Goal: Find specific page/section: Find specific page/section

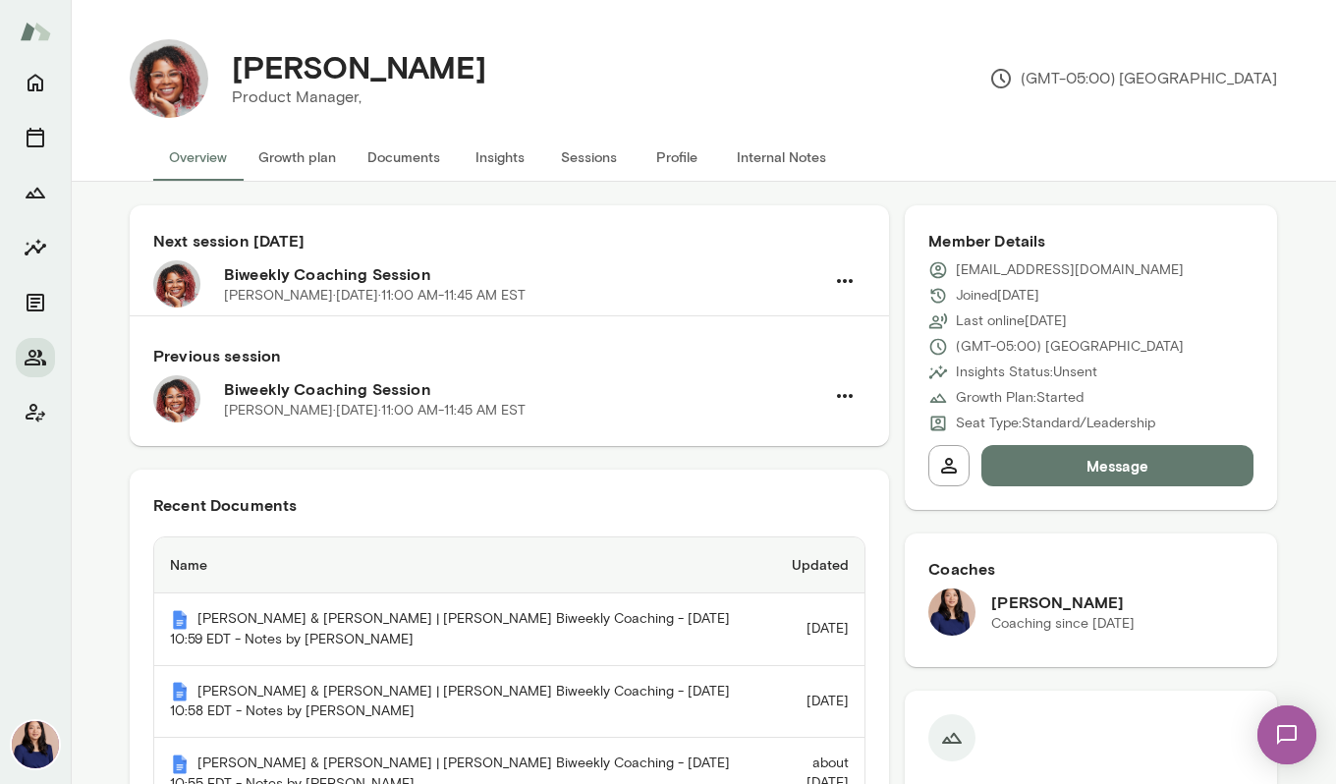
scroll to position [716, 0]
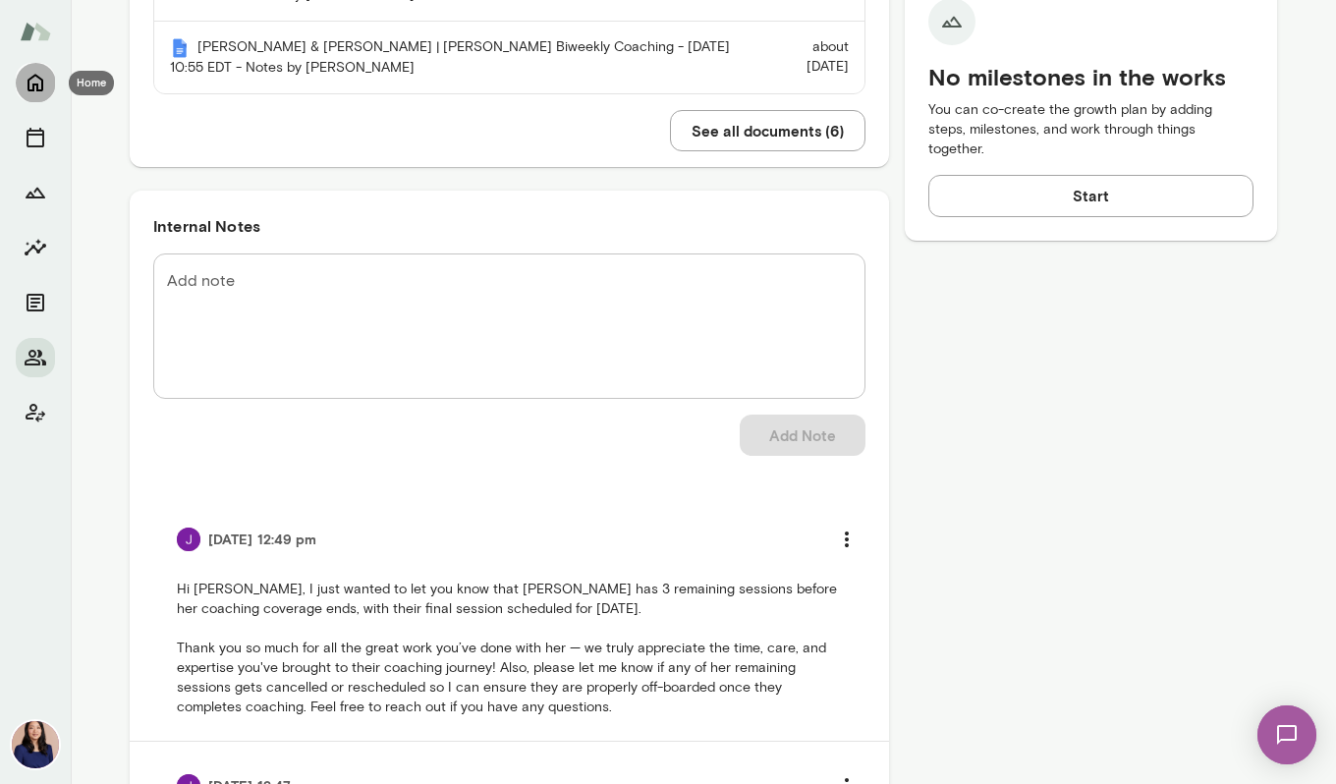
click at [48, 80] on button "Home" at bounding box center [35, 82] width 39 height 39
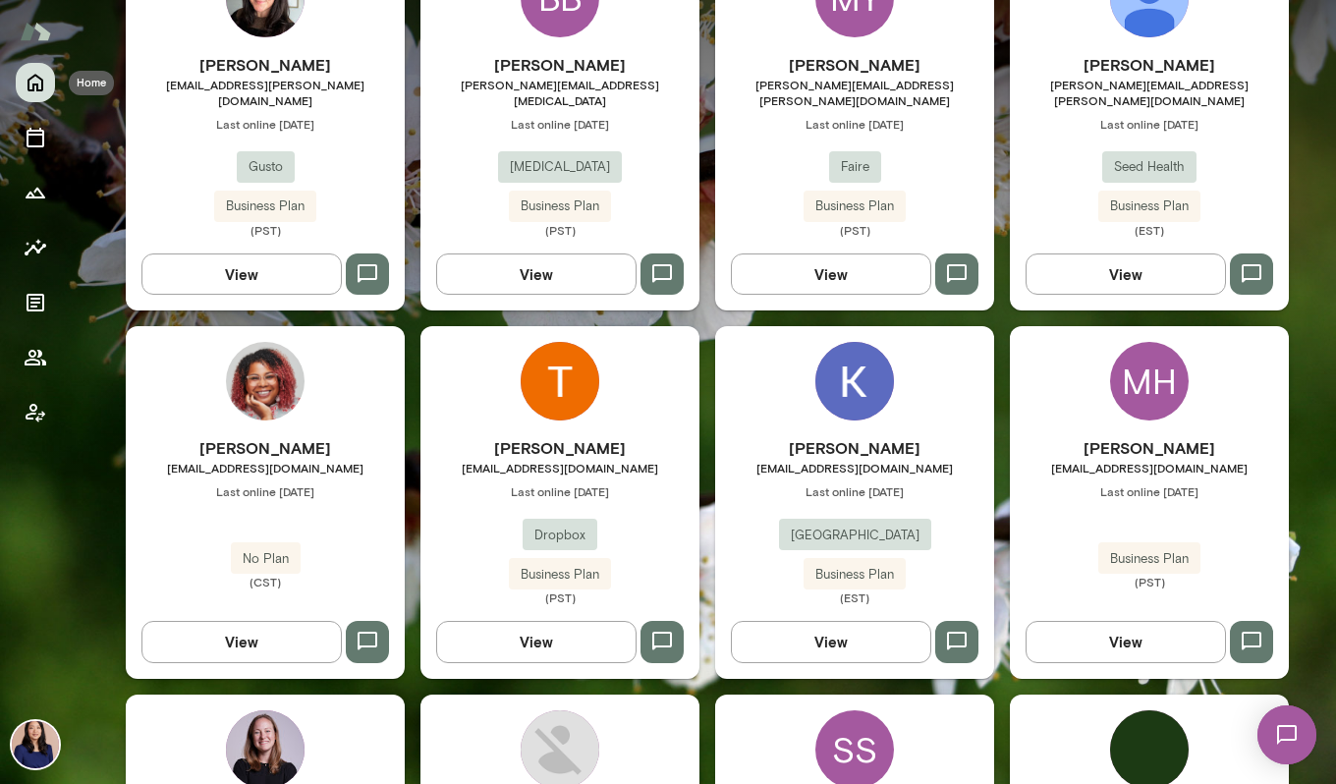
scroll to position [689, 0]
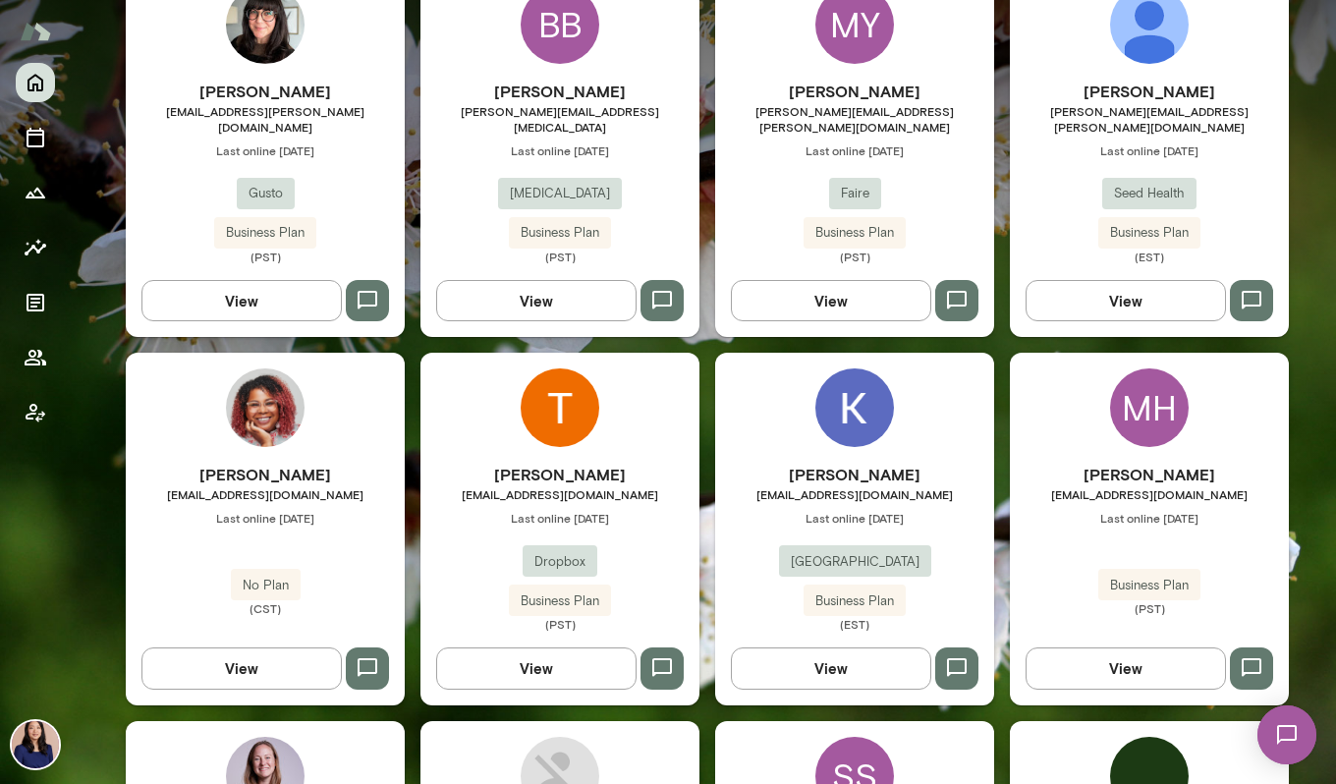
click at [1142, 401] on div "MH" at bounding box center [1149, 407] width 79 height 79
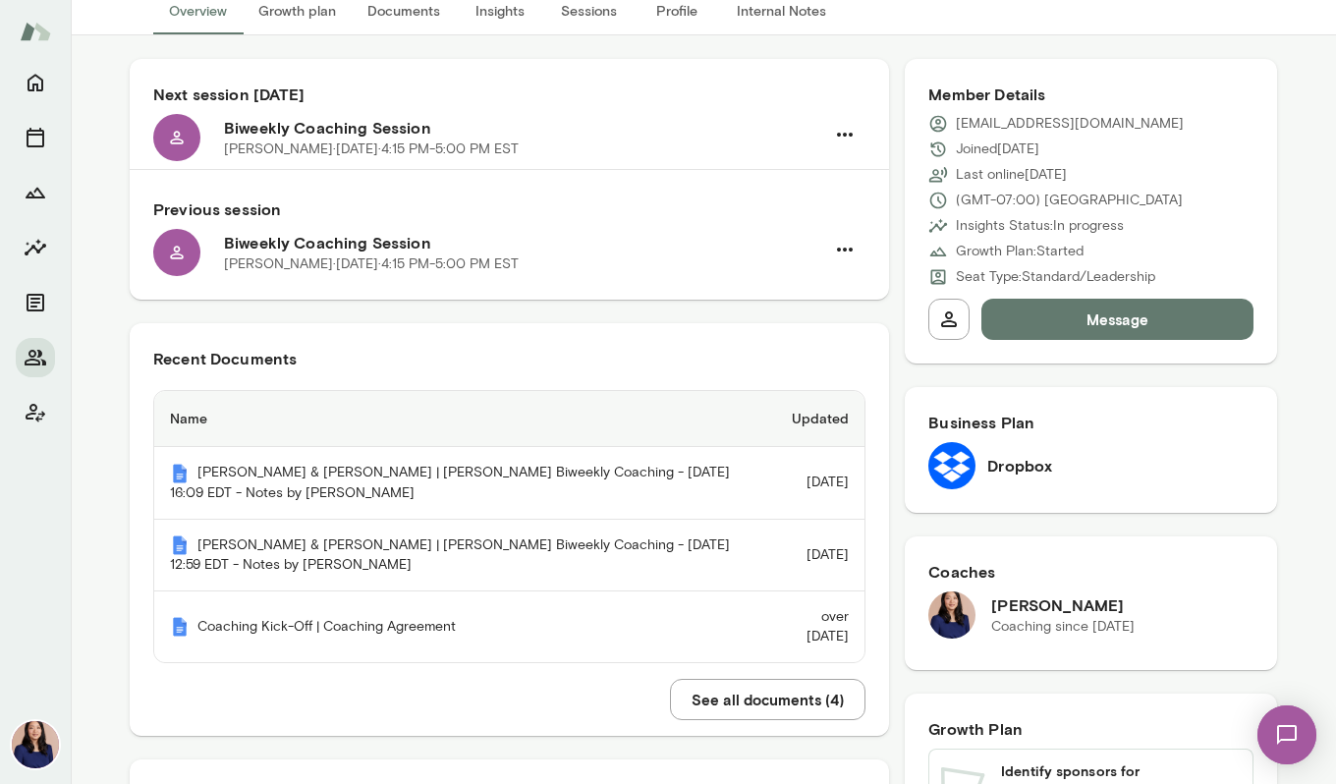
scroll to position [149, 0]
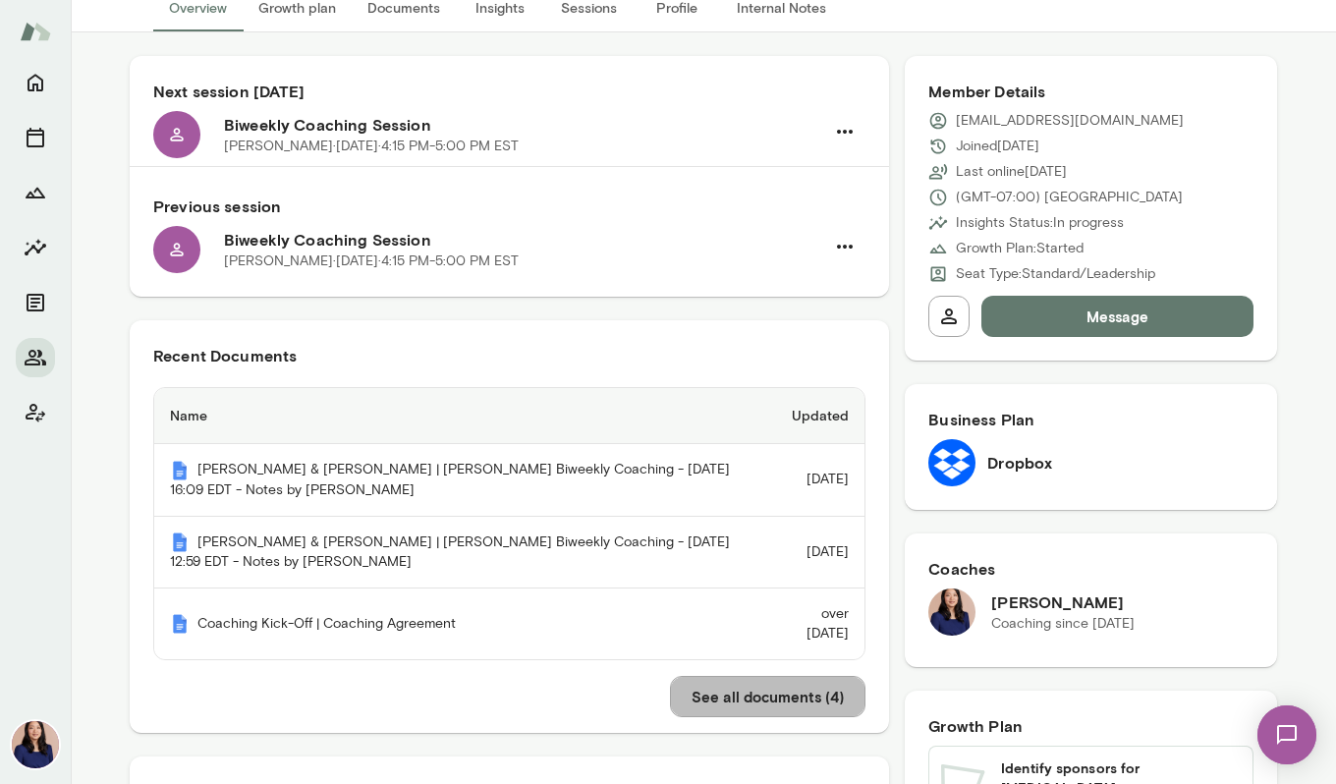
click at [808, 694] on button "See all documents ( 4 )" at bounding box center [767, 696] width 195 height 41
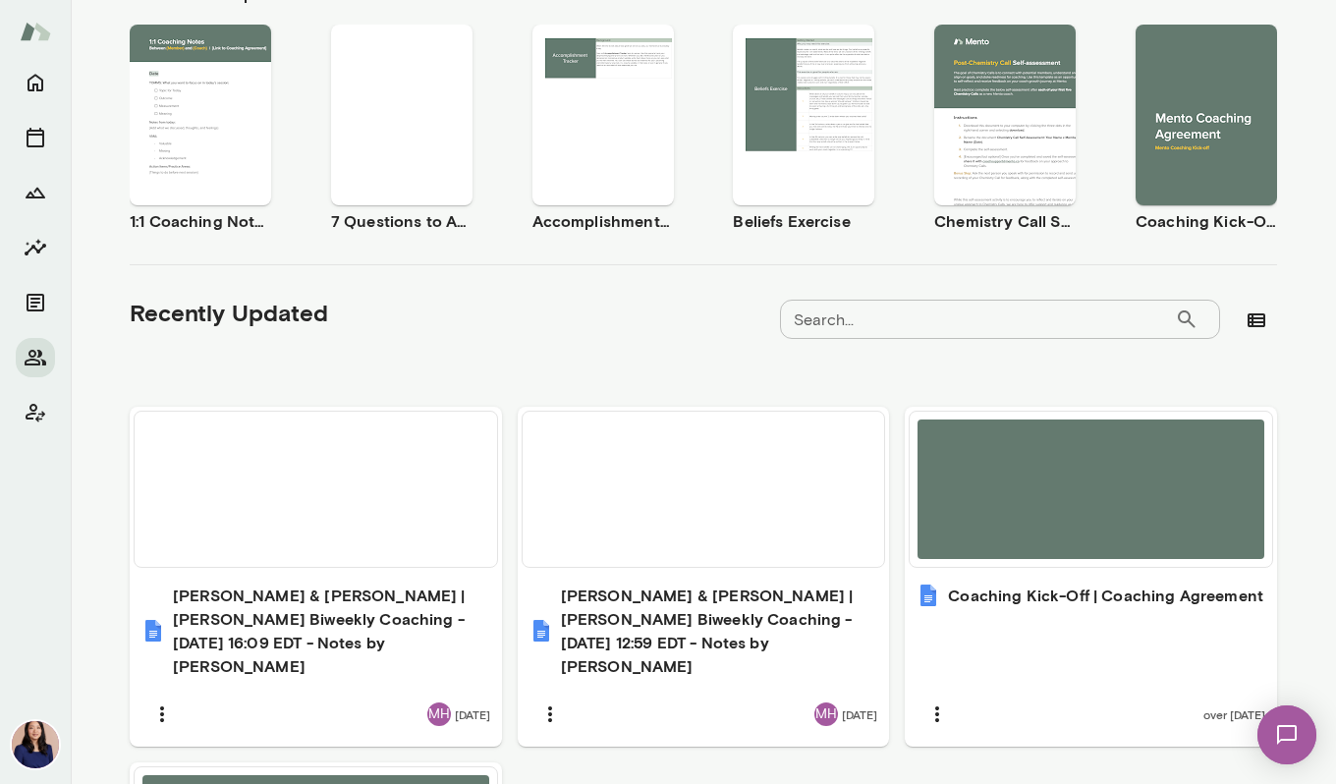
scroll to position [619, 0]
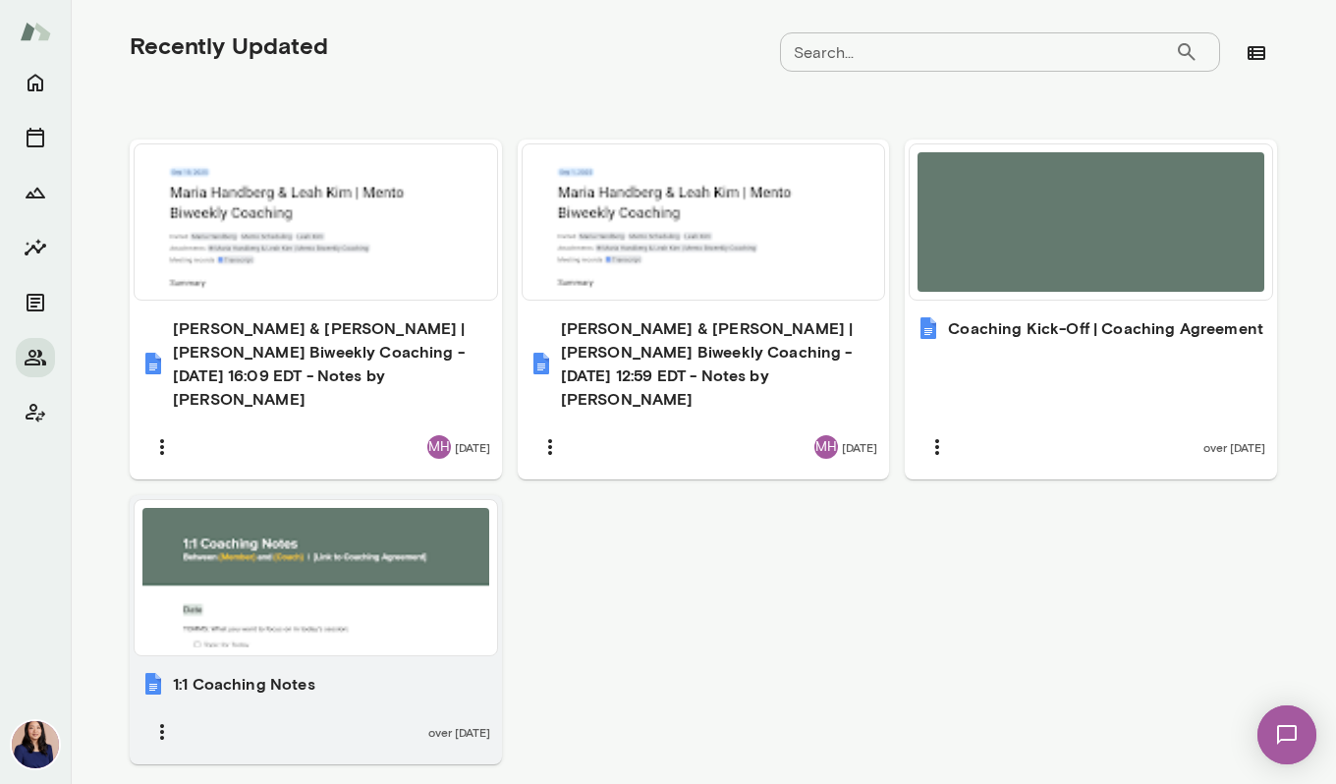
click at [360, 592] on div at bounding box center [315, 577] width 347 height 139
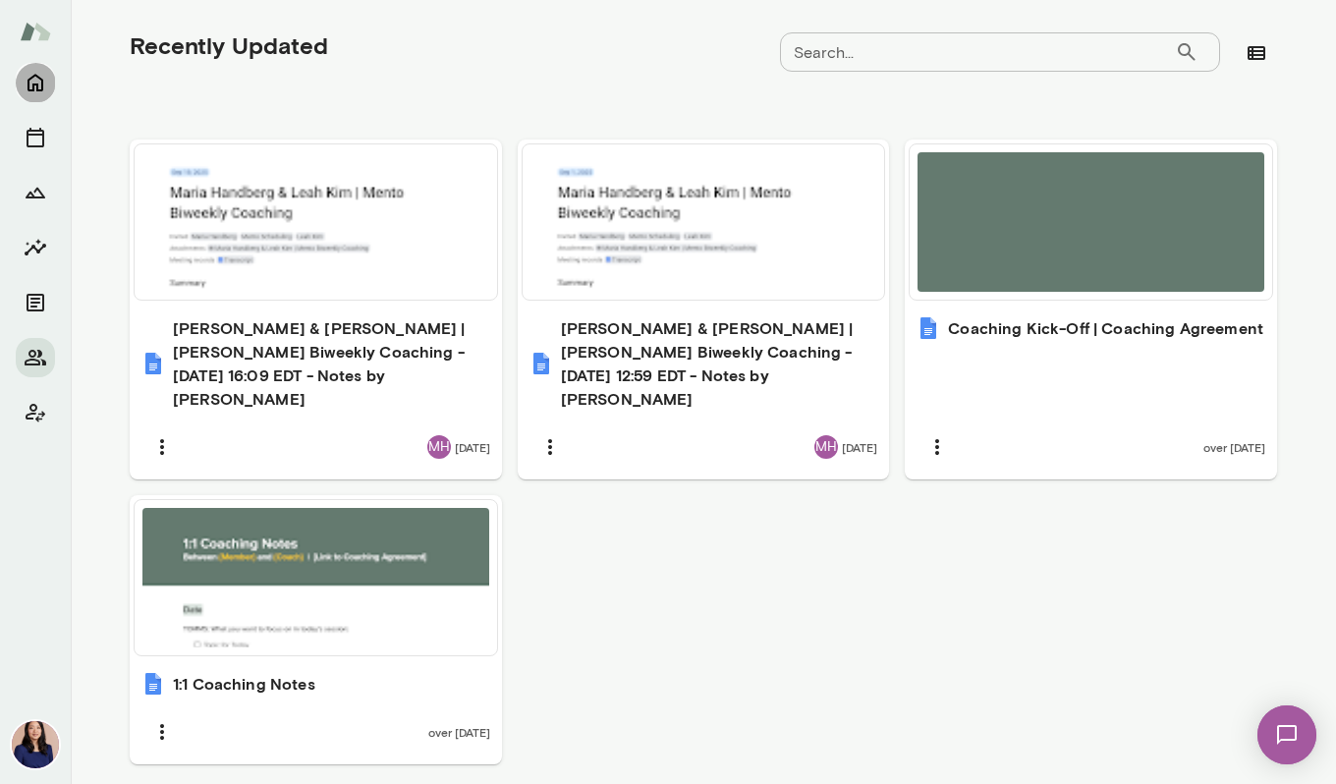
drag, startPoint x: 50, startPoint y: 96, endPoint x: 36, endPoint y: 83, distance: 18.8
click at [50, 96] on button "Home" at bounding box center [35, 82] width 39 height 39
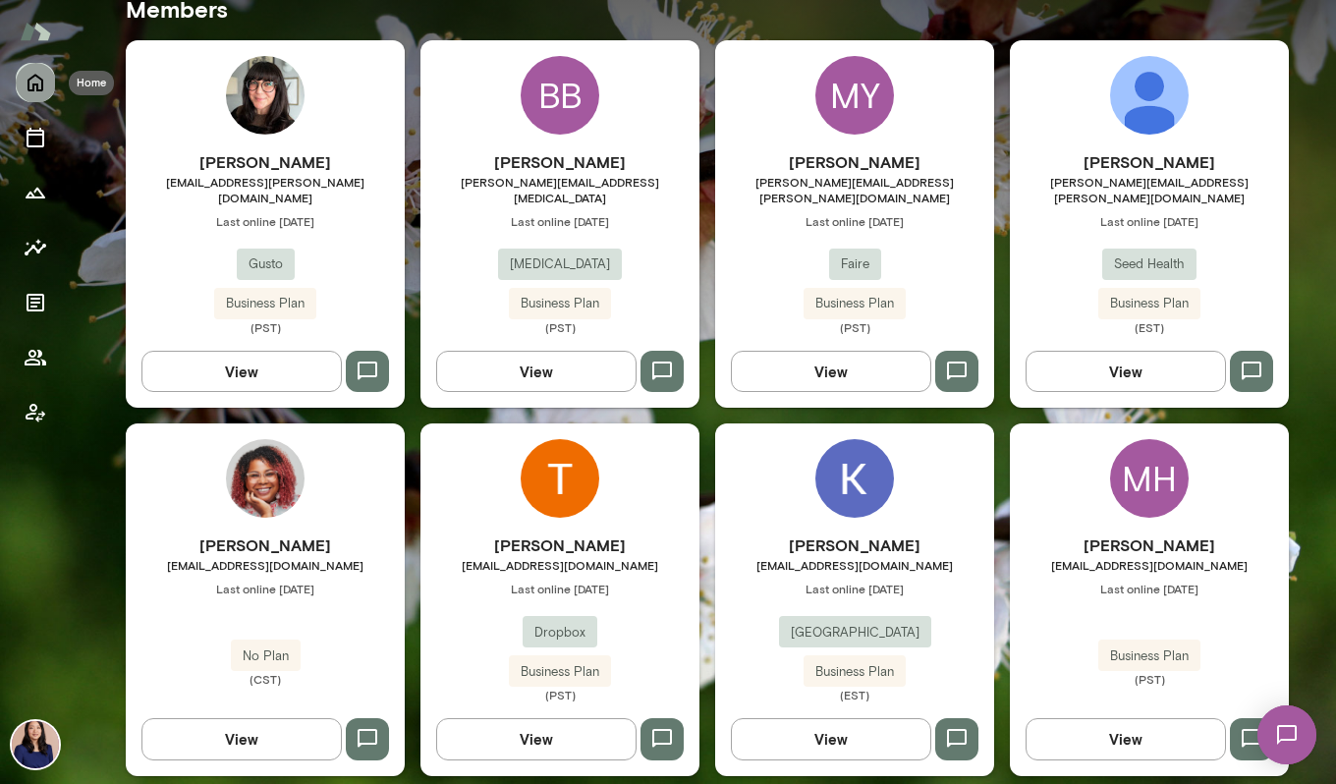
click at [36, 83] on icon "Home" at bounding box center [35, 84] width 16 height 18
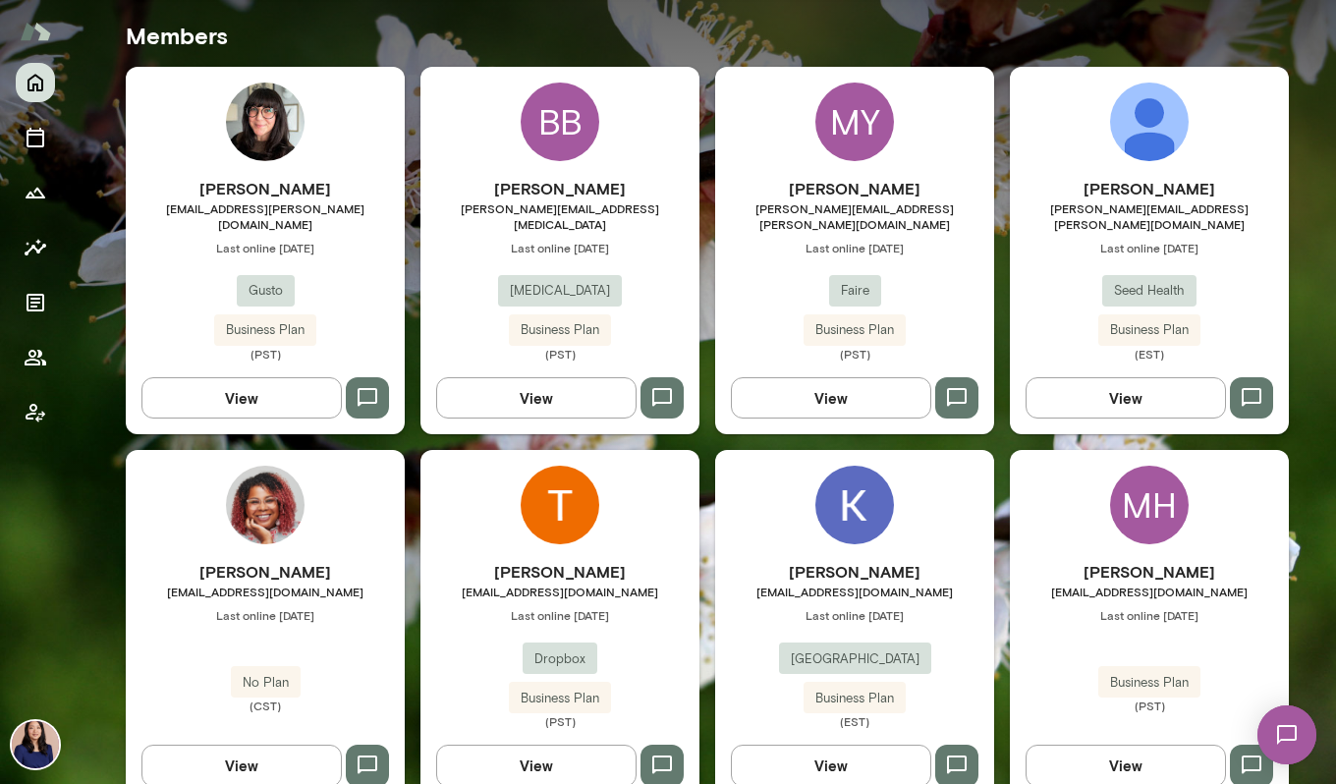
click at [257, 466] on img at bounding box center [265, 505] width 79 height 79
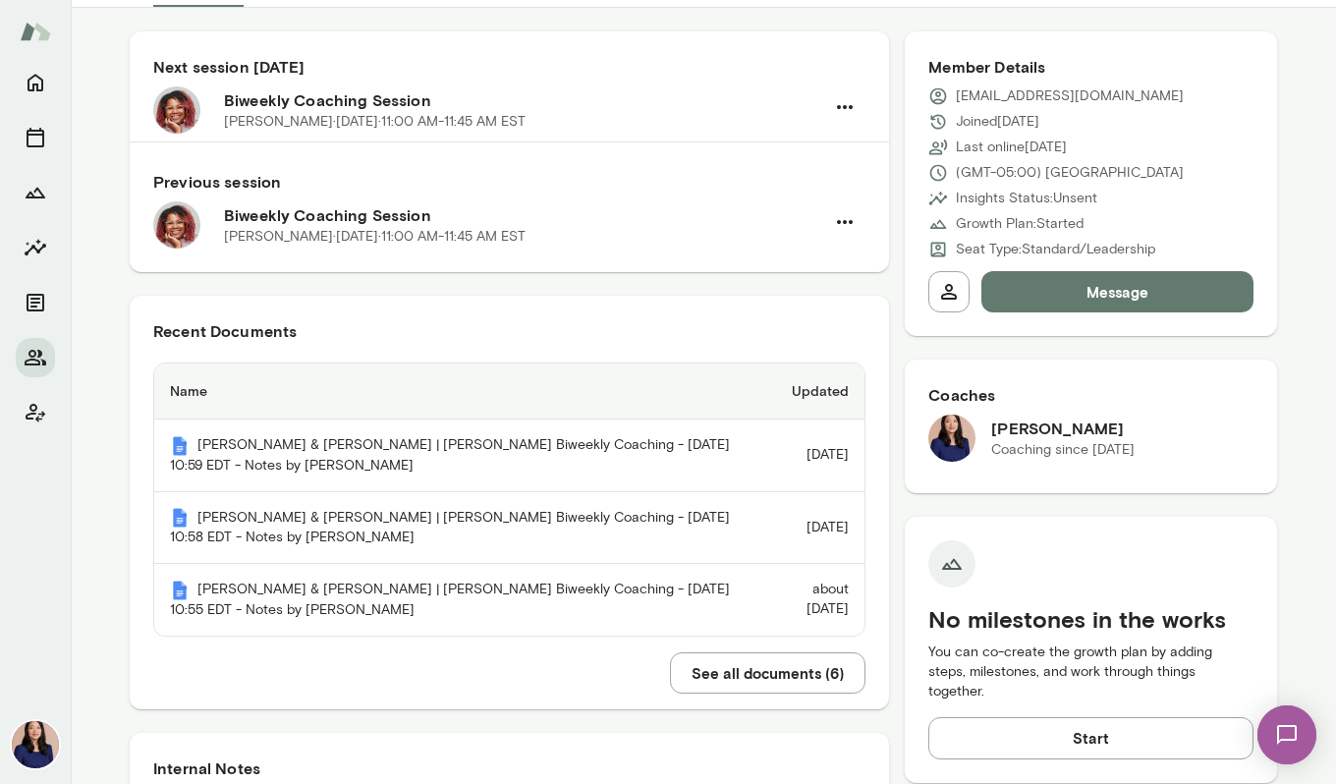
scroll to position [320, 0]
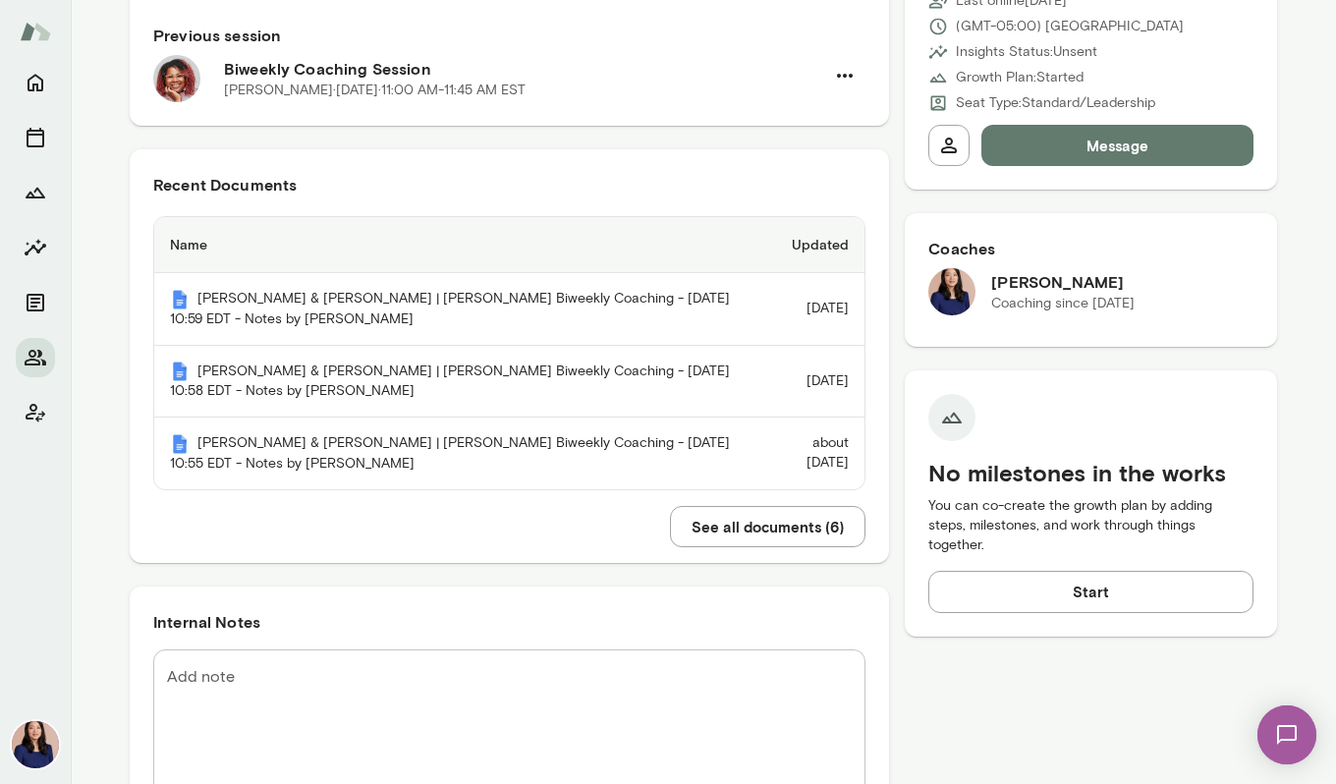
click at [738, 521] on button "See all documents ( 6 )" at bounding box center [767, 526] width 195 height 41
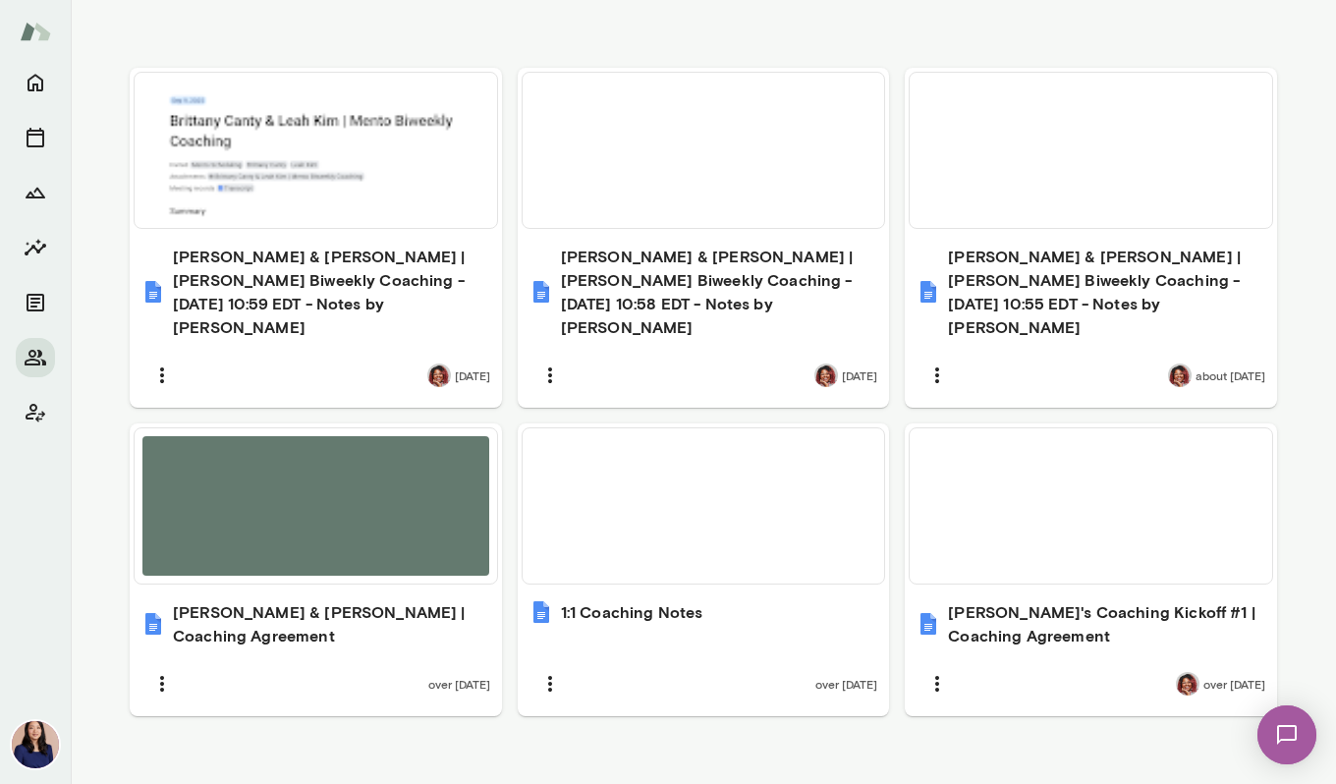
scroll to position [693, 0]
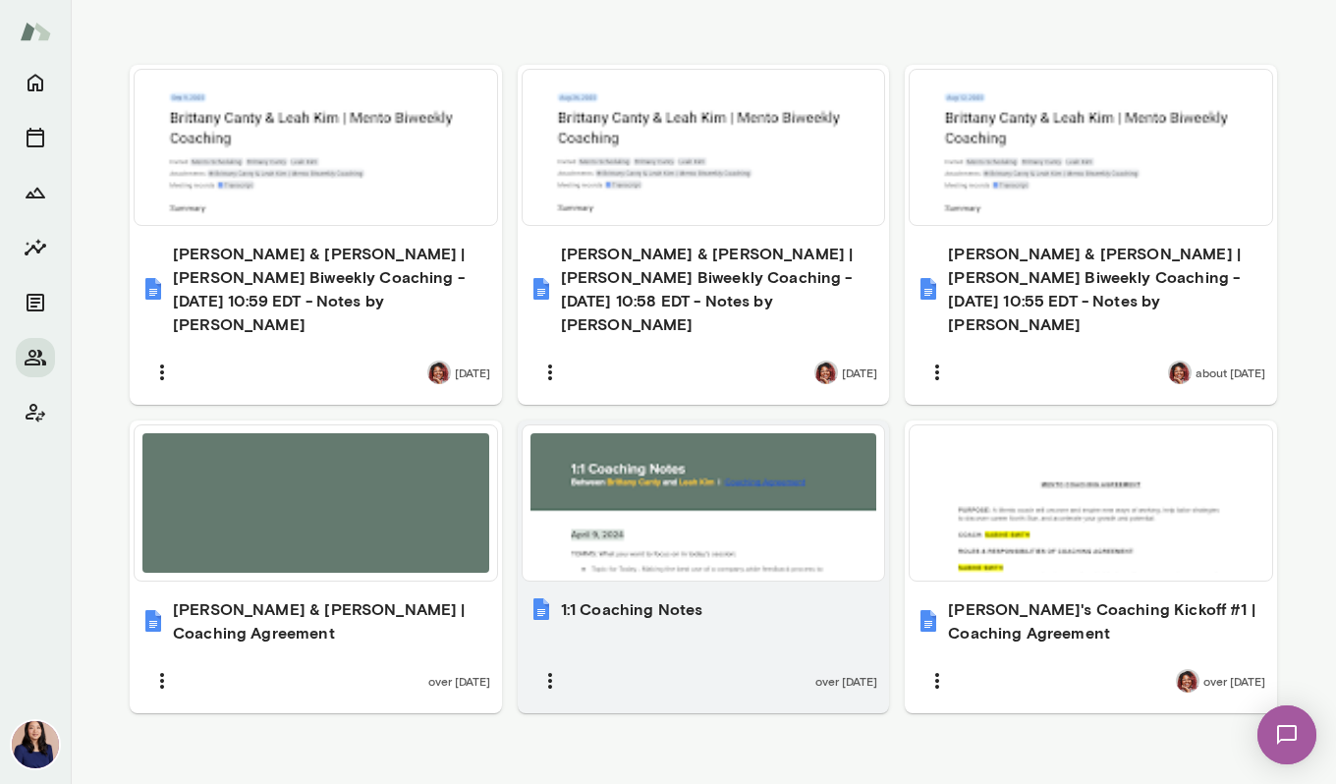
click at [726, 470] on div at bounding box center [703, 502] width 347 height 139
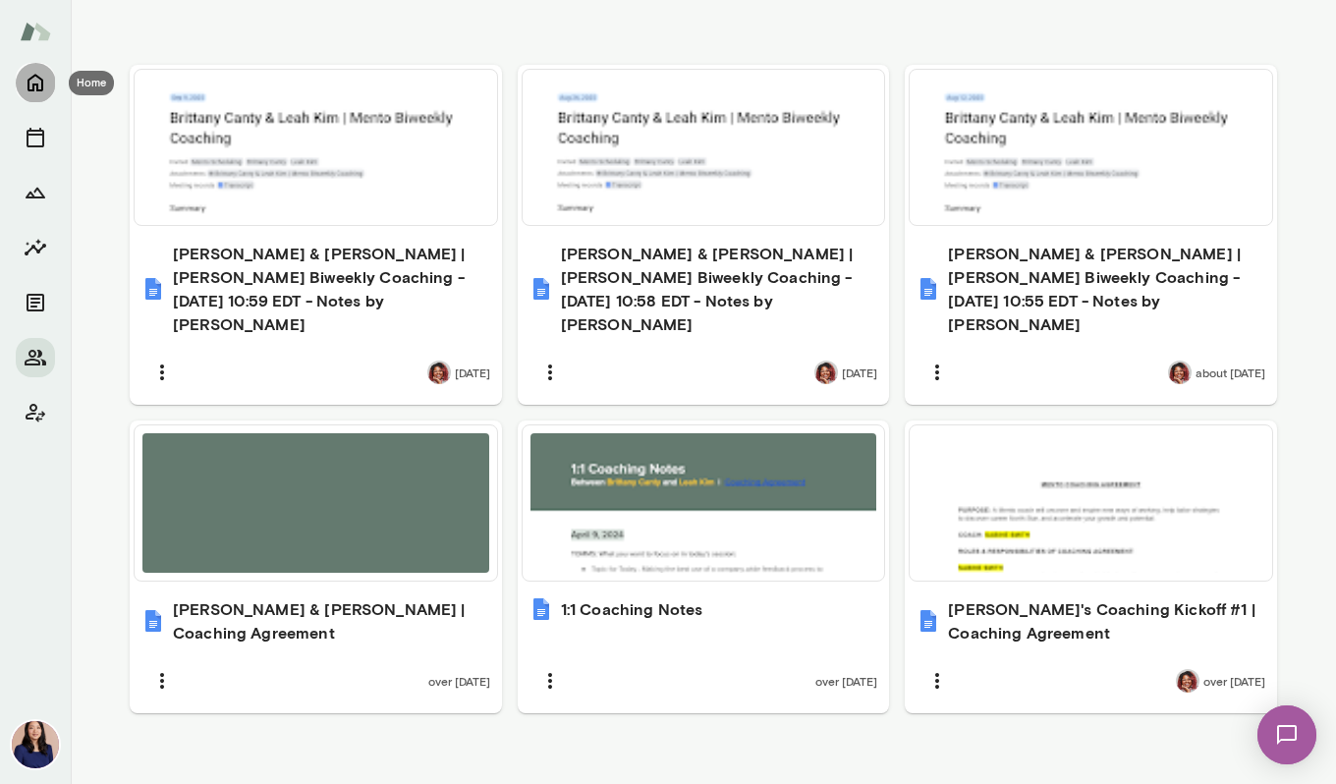
click at [38, 78] on icon "Home" at bounding box center [35, 84] width 16 height 18
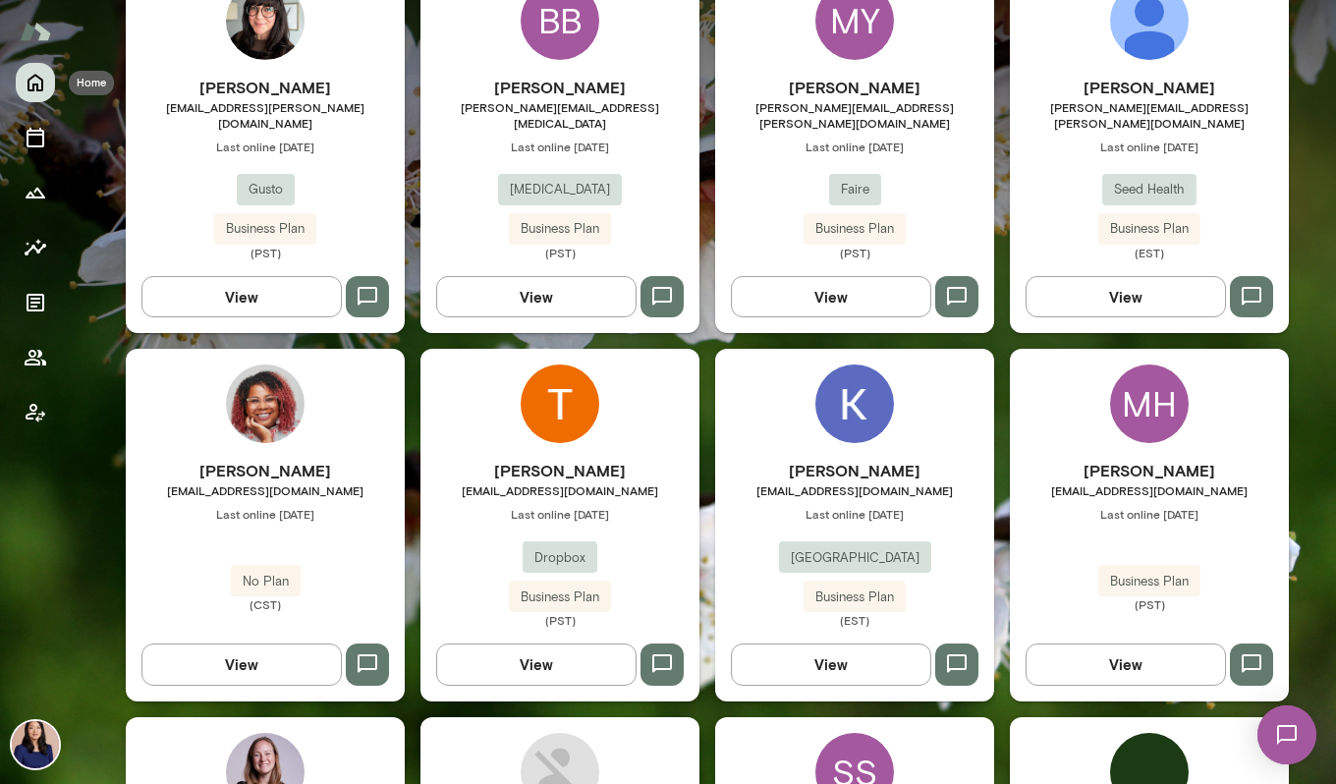
scroll to position [667, 0]
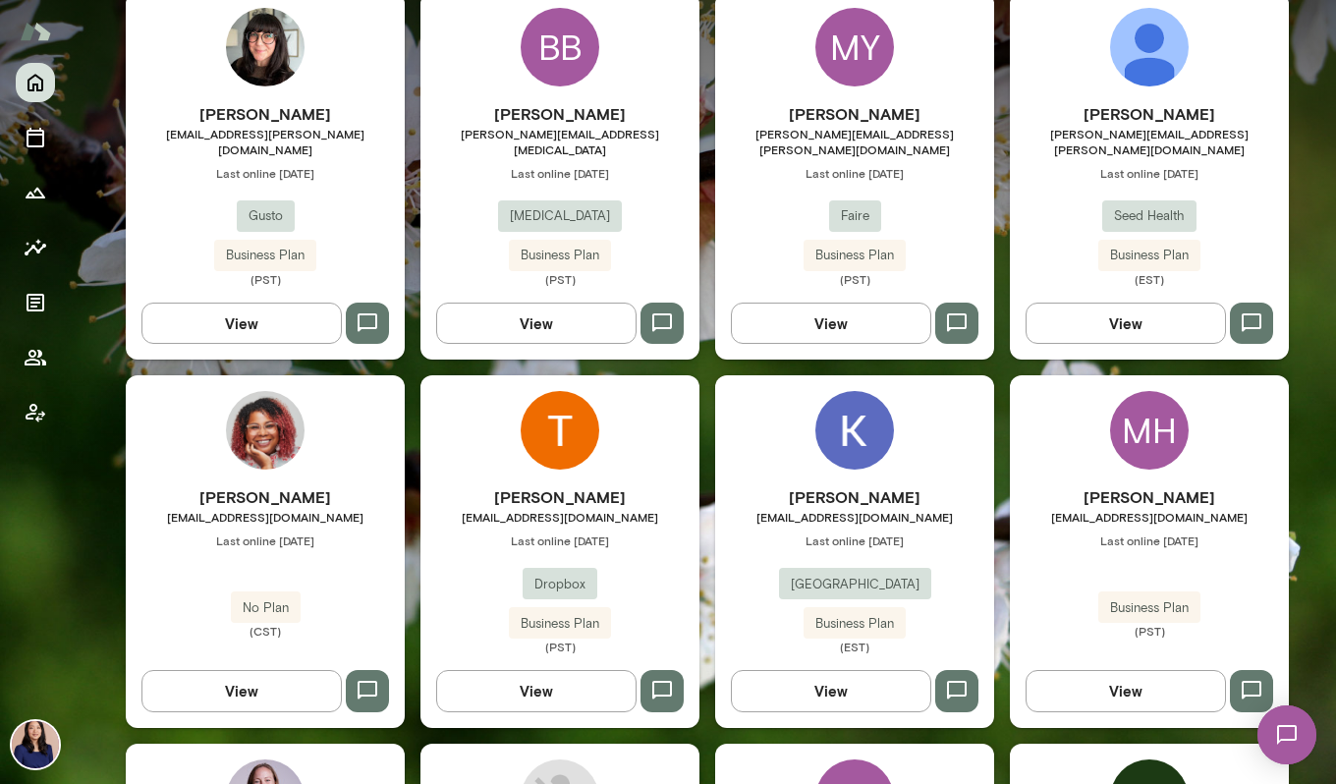
click at [523, 398] on img at bounding box center [560, 430] width 79 height 79
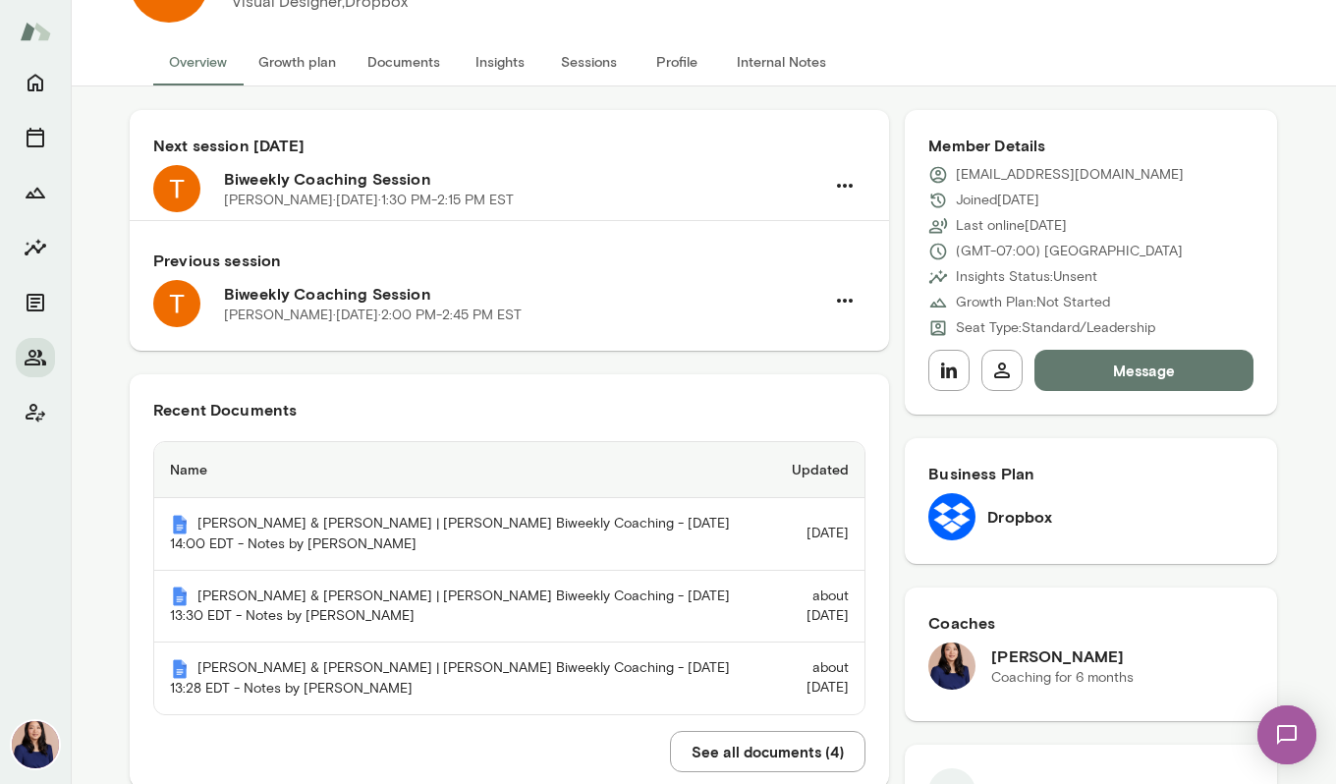
scroll to position [95, 0]
click at [733, 741] on button "See all documents ( 4 )" at bounding box center [767, 751] width 195 height 41
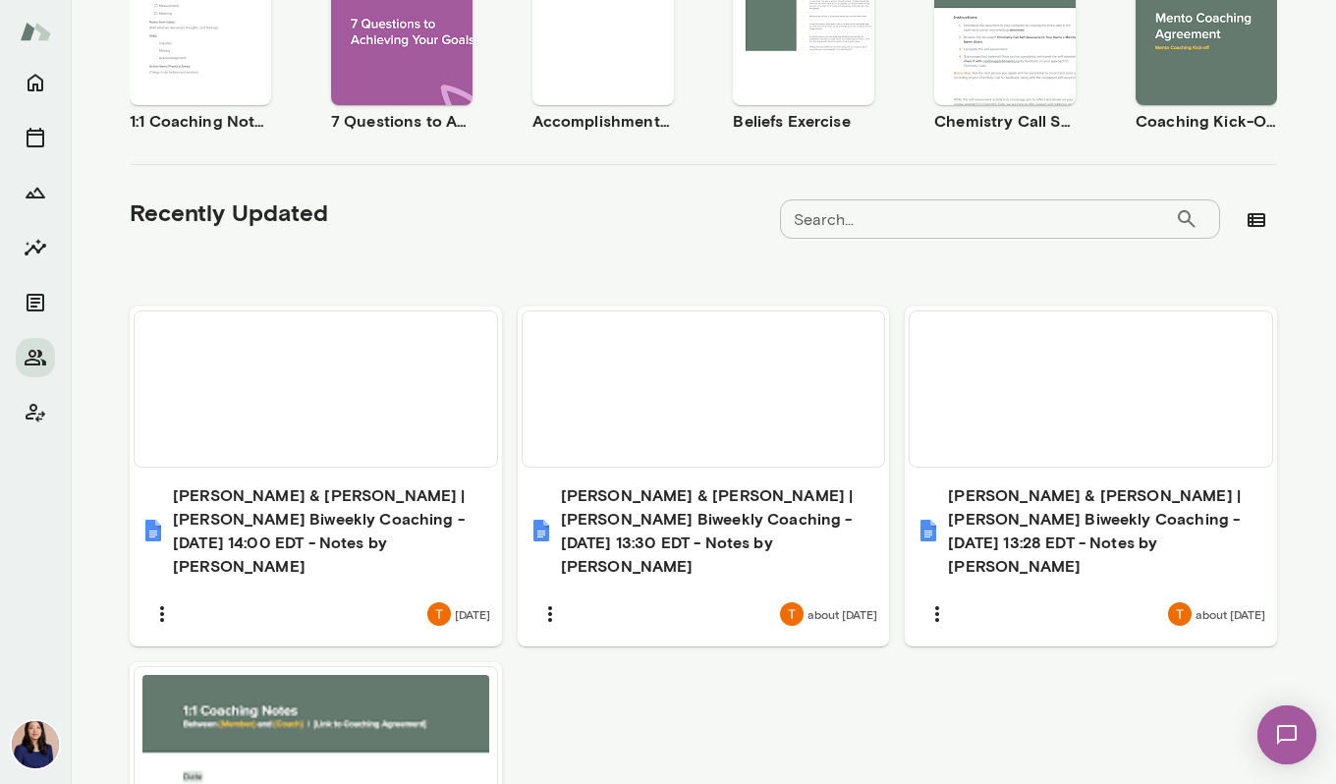
scroll to position [670, 0]
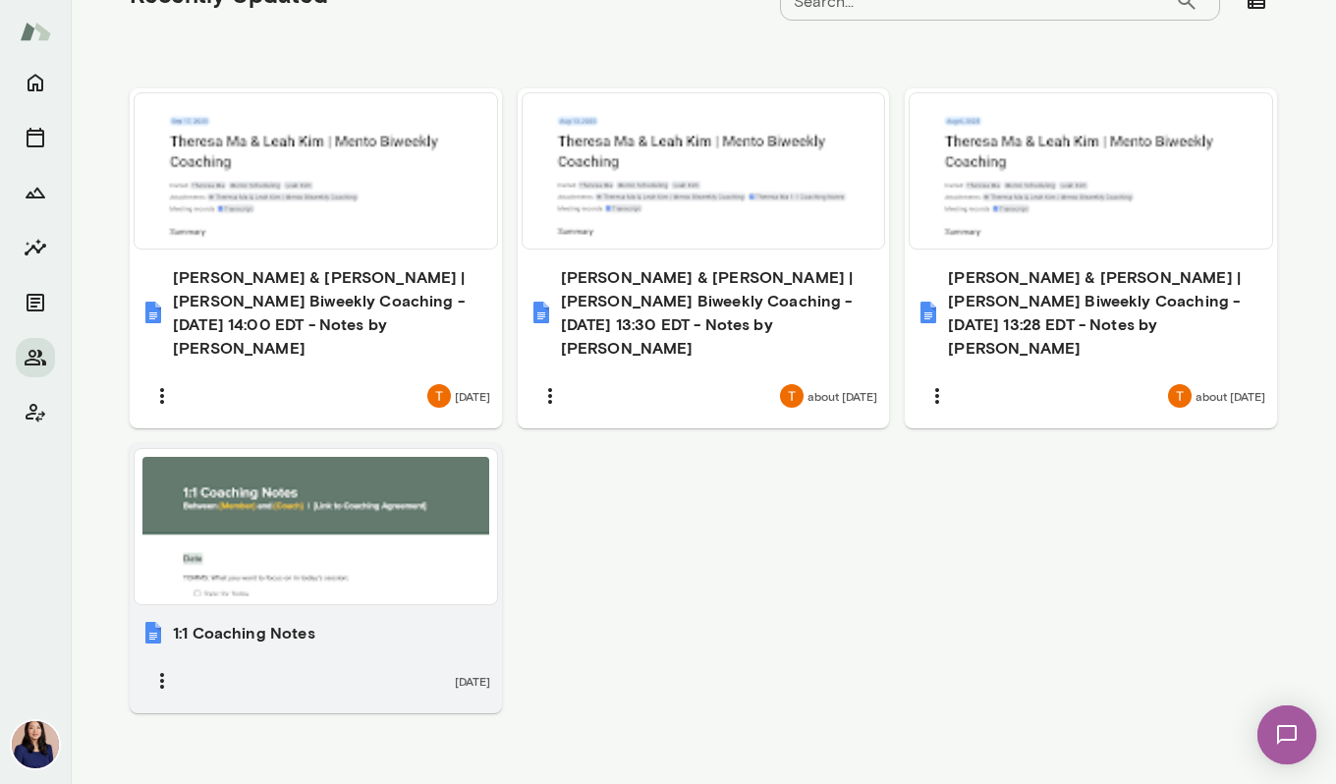
click at [426, 507] on div at bounding box center [315, 526] width 347 height 139
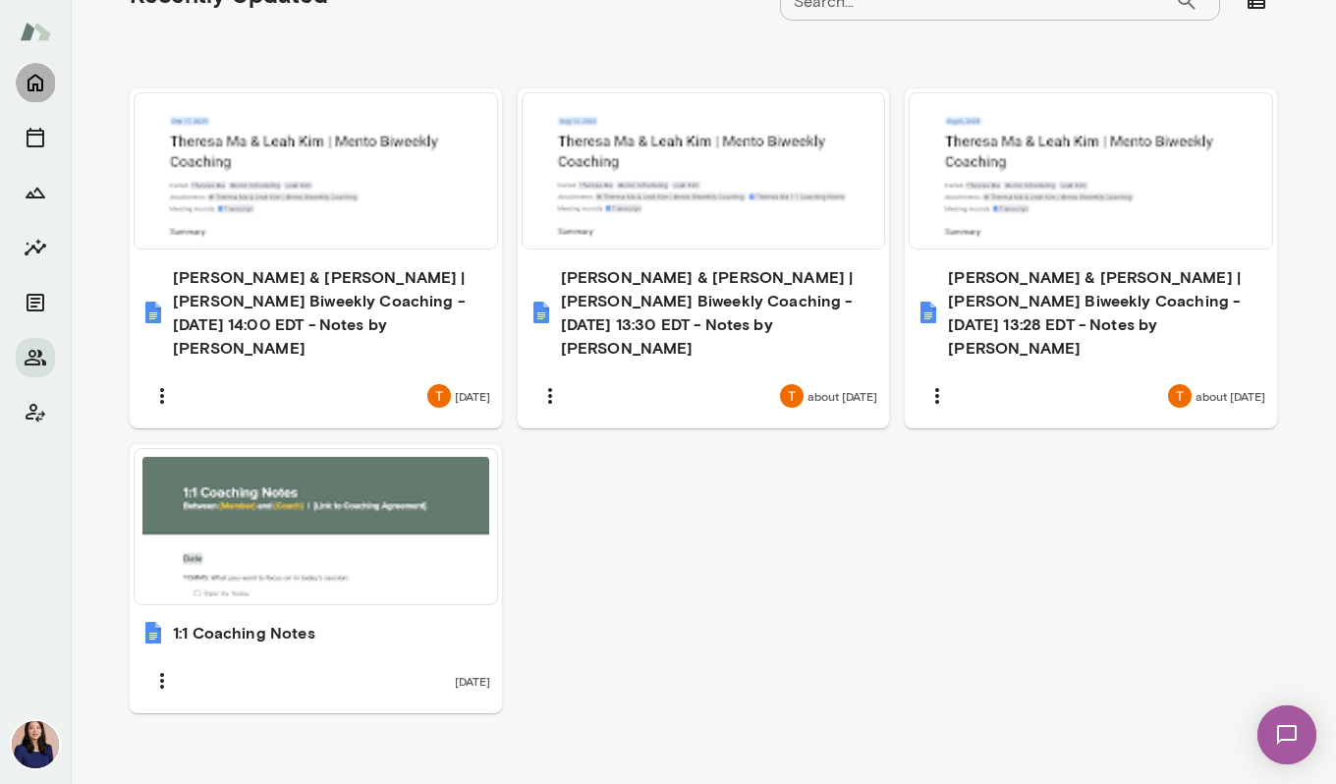
click at [40, 81] on icon "Home" at bounding box center [36, 83] width 24 height 24
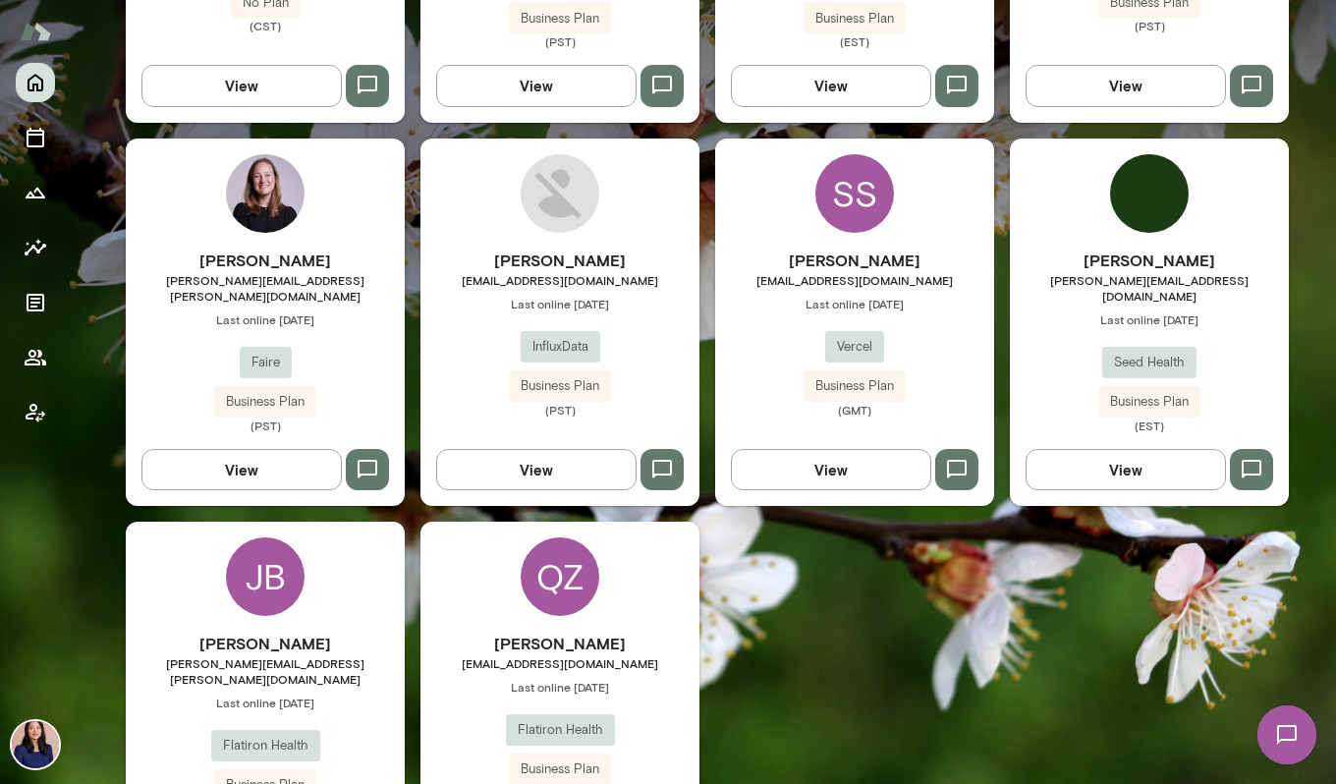
scroll to position [1289, 0]
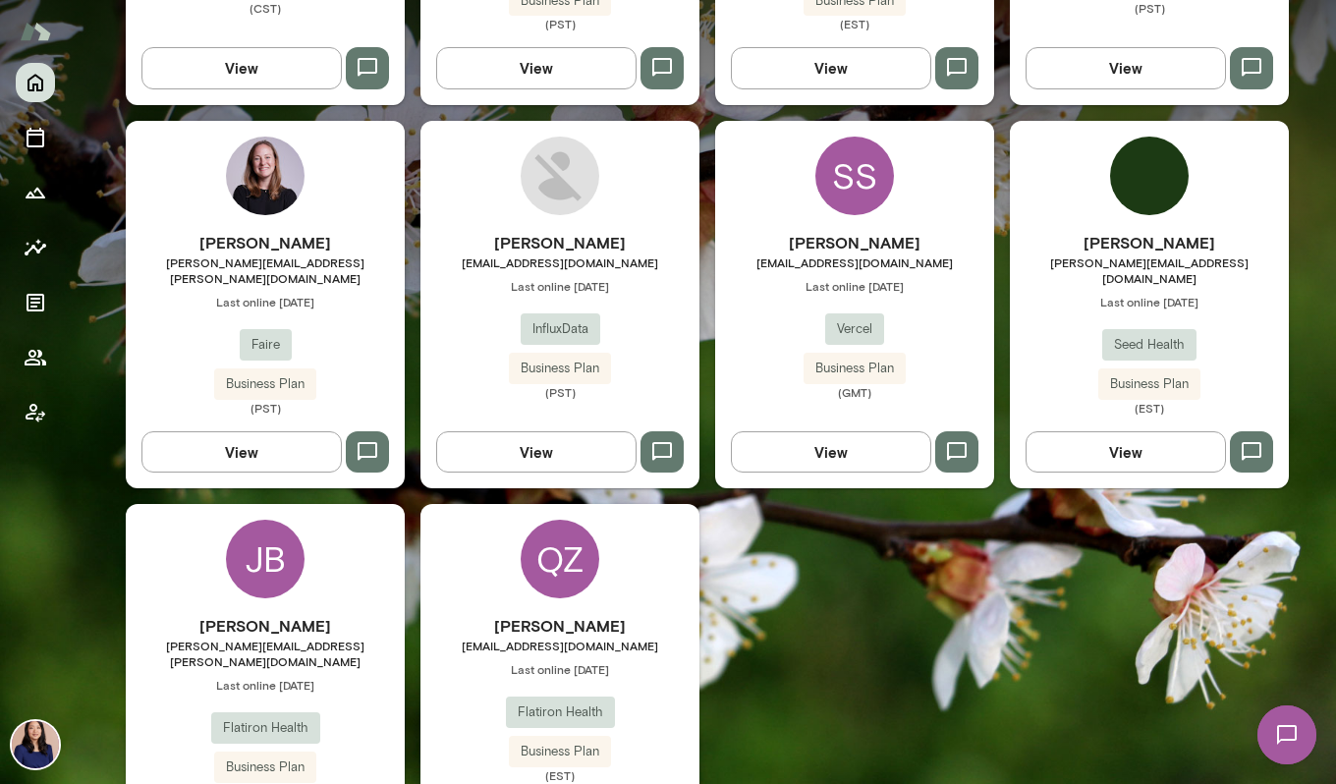
click at [242, 520] on div "JB" at bounding box center [265, 559] width 79 height 79
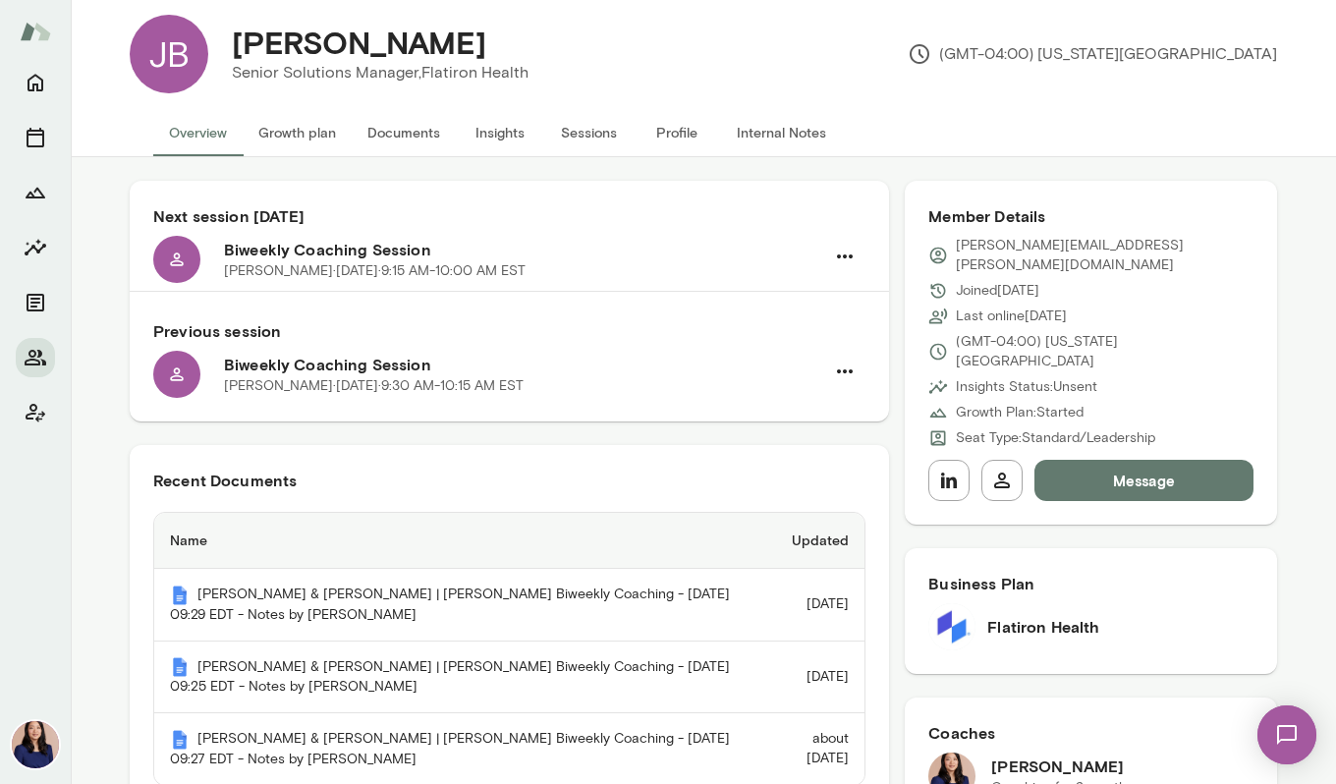
scroll to position [26, 0]
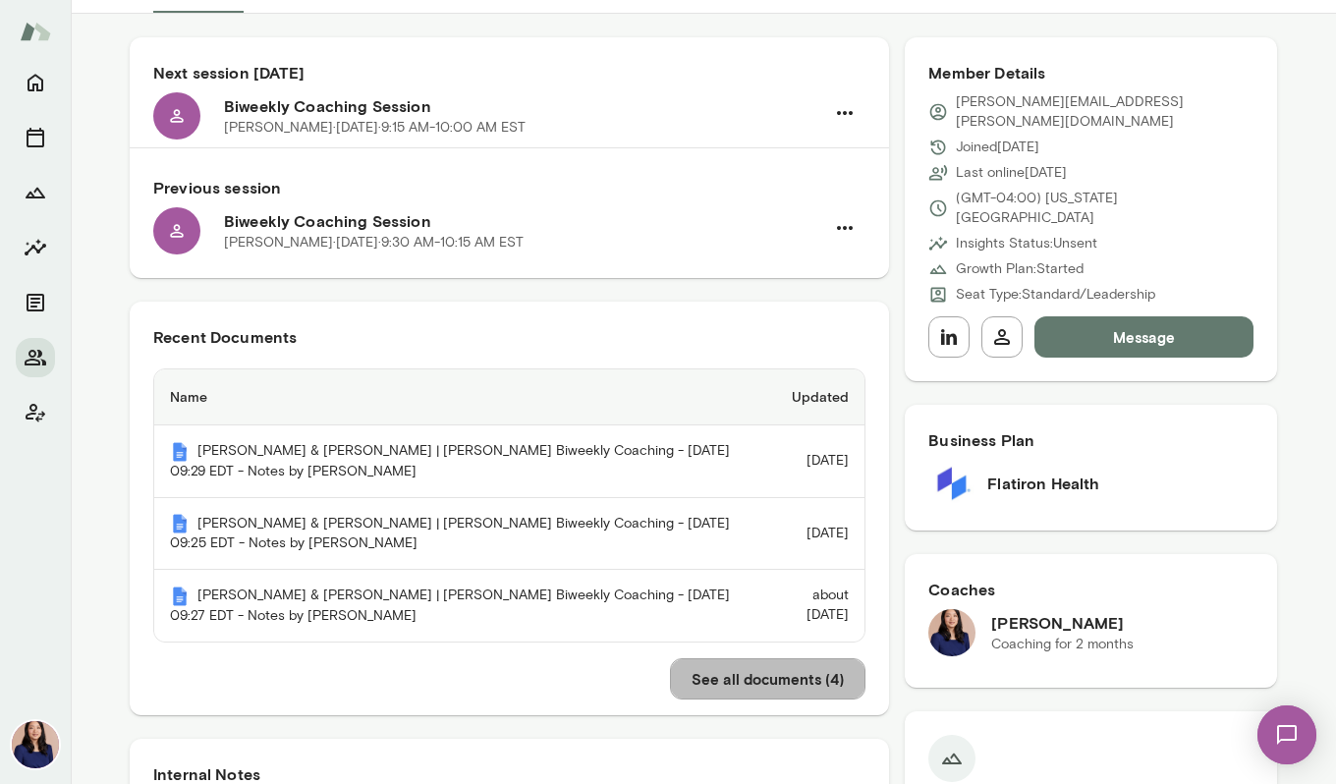
click at [726, 669] on button "See all documents ( 4 )" at bounding box center [767, 678] width 195 height 41
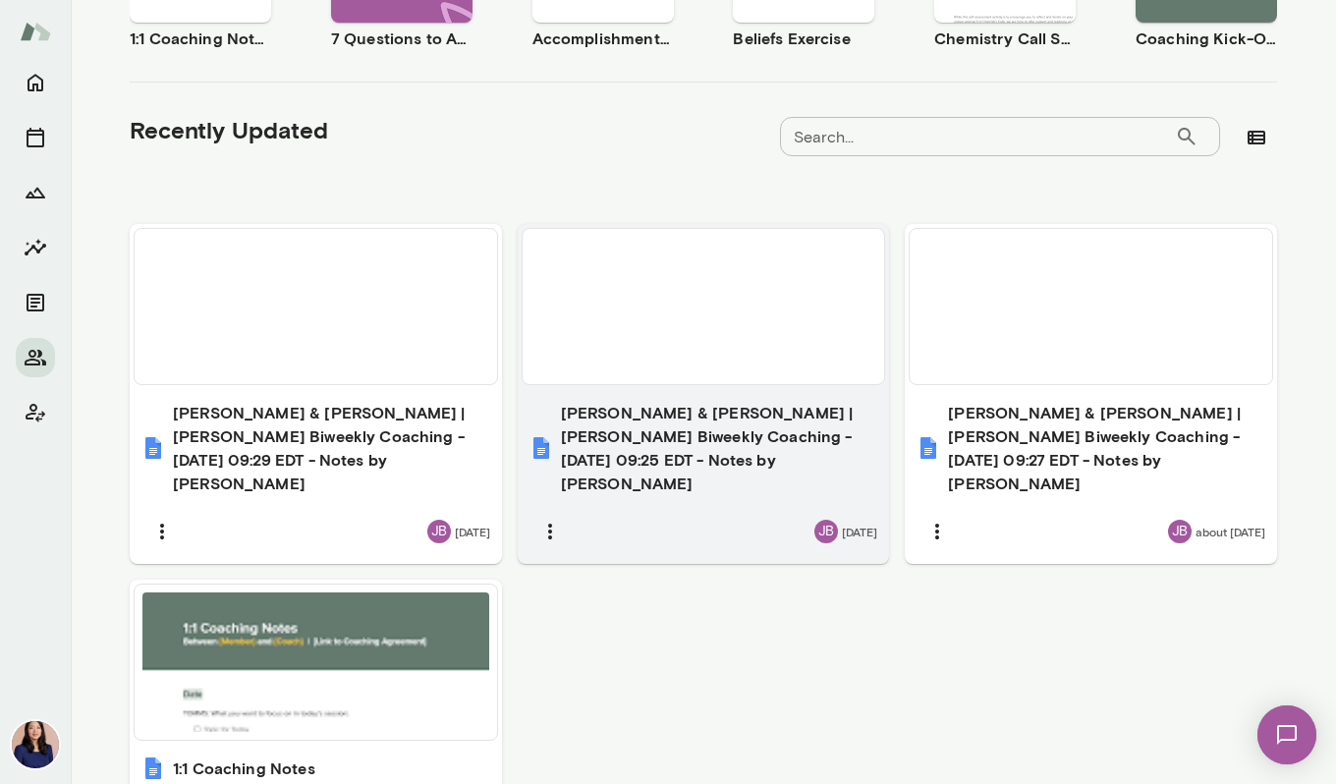
scroll to position [621, 0]
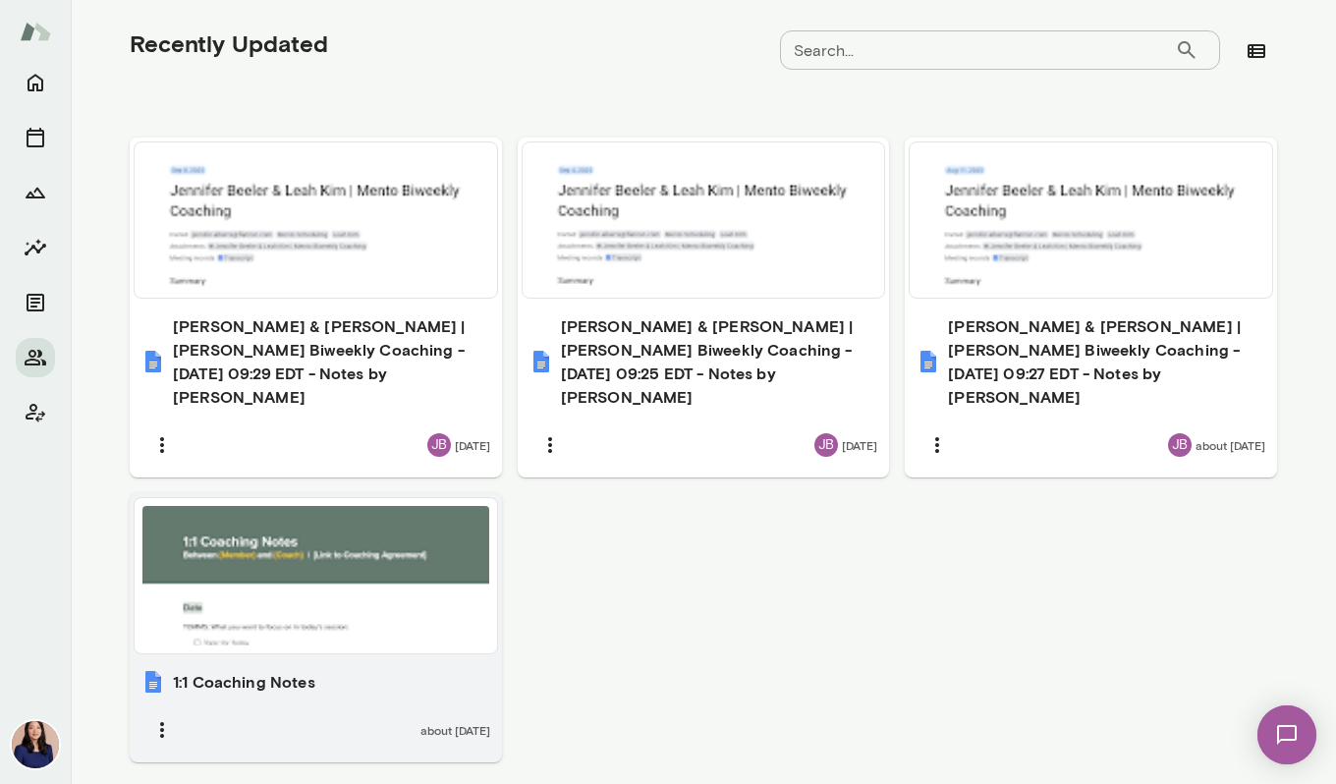
click at [351, 506] on div at bounding box center [315, 575] width 347 height 139
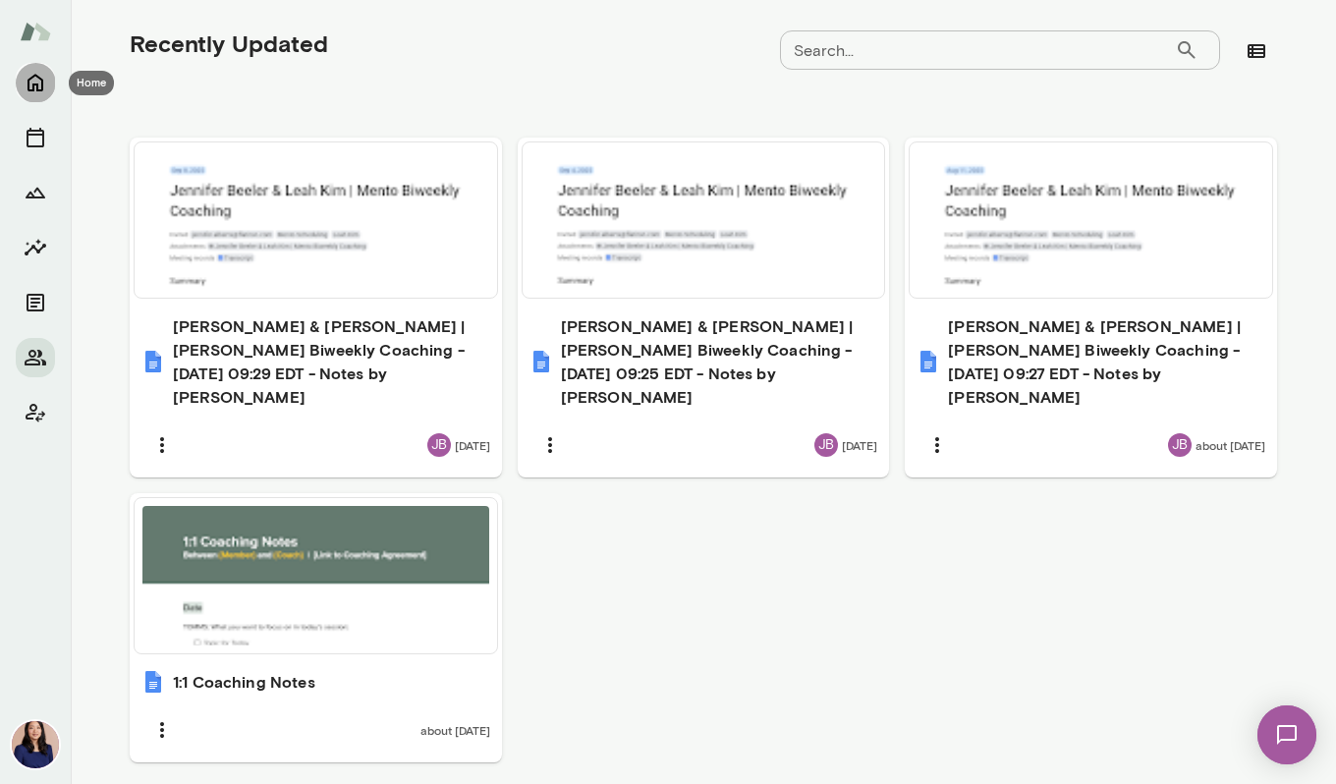
click at [35, 84] on icon "Home" at bounding box center [35, 84] width 16 height 18
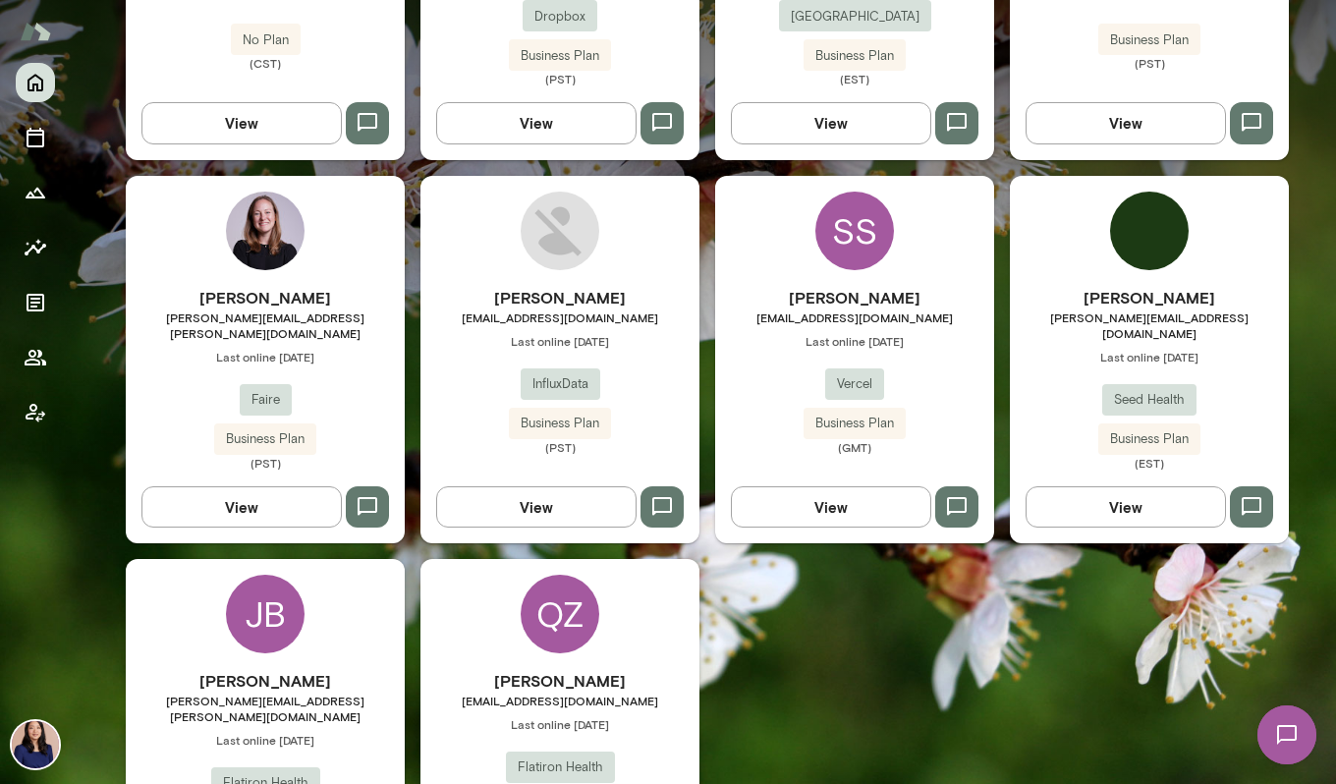
scroll to position [1235, 0]
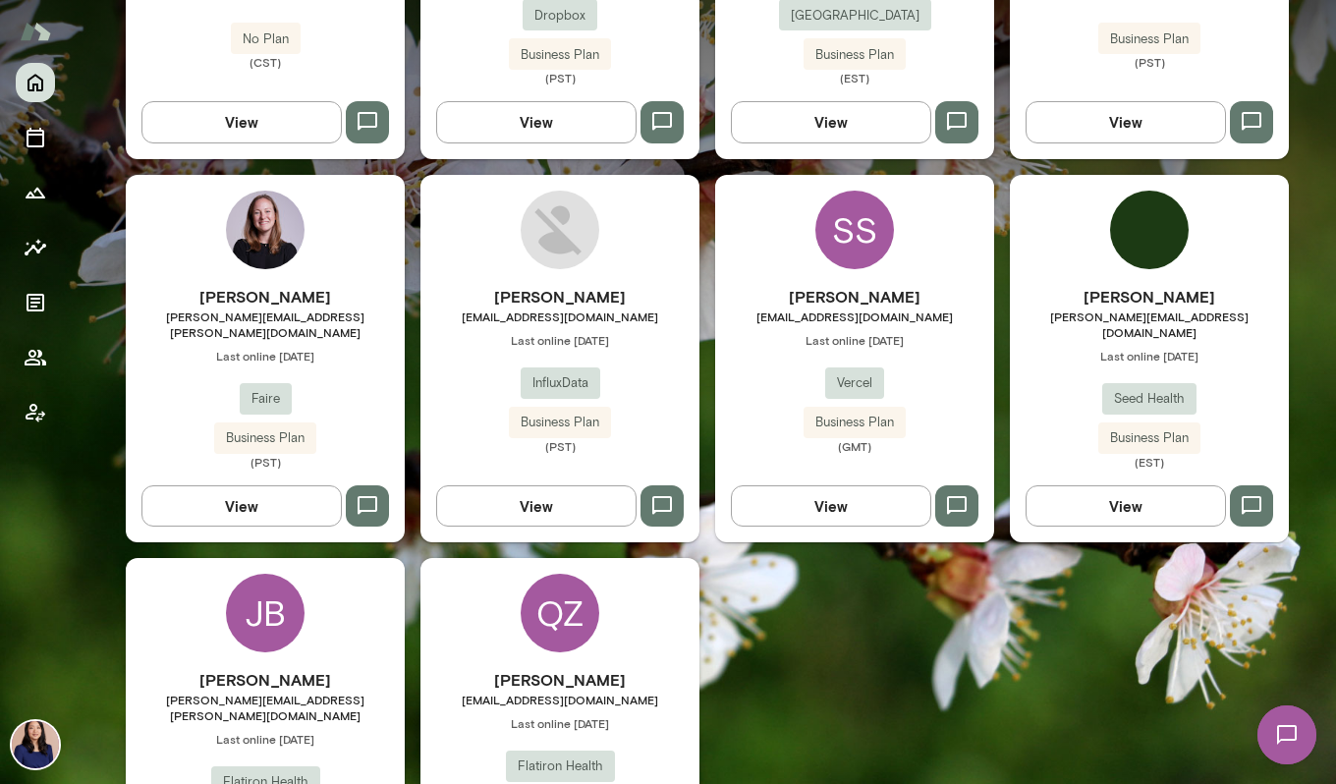
click at [574, 605] on div "QZ" at bounding box center [560, 613] width 79 height 79
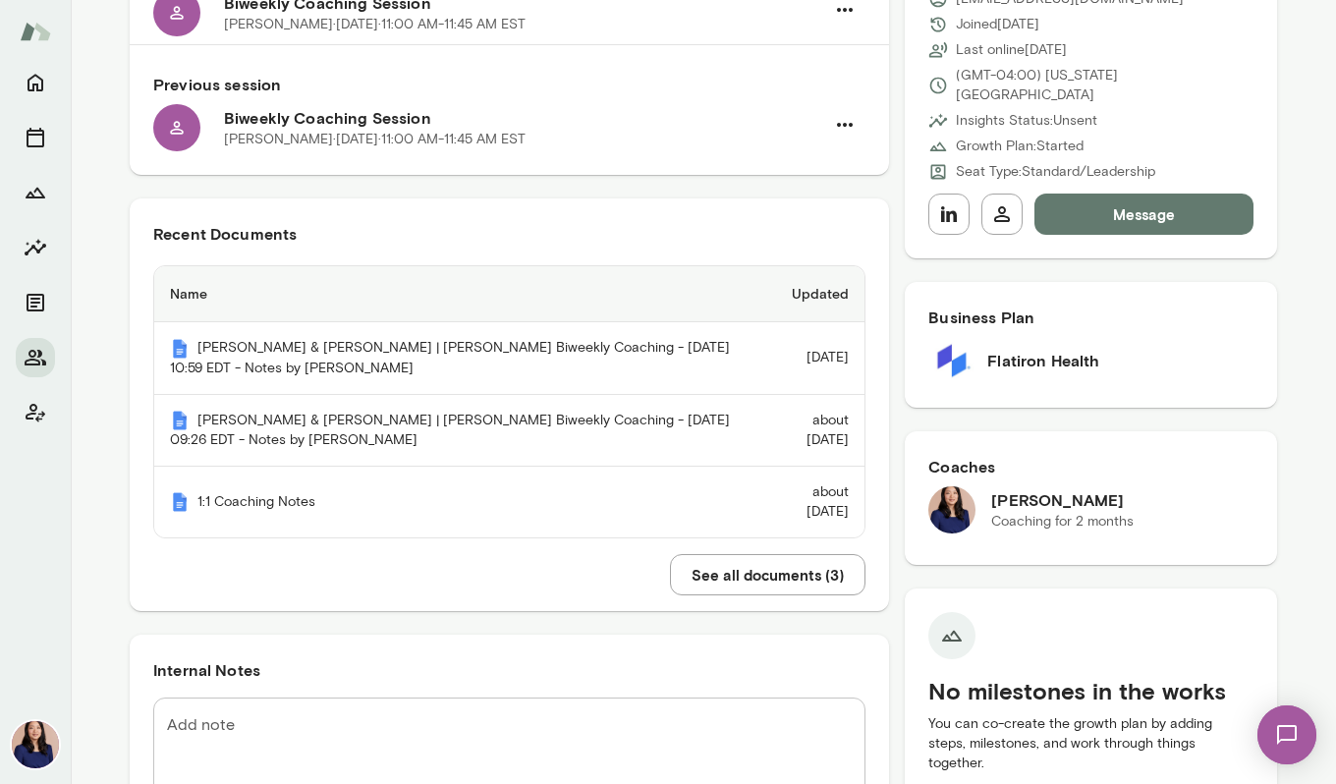
scroll to position [274, 0]
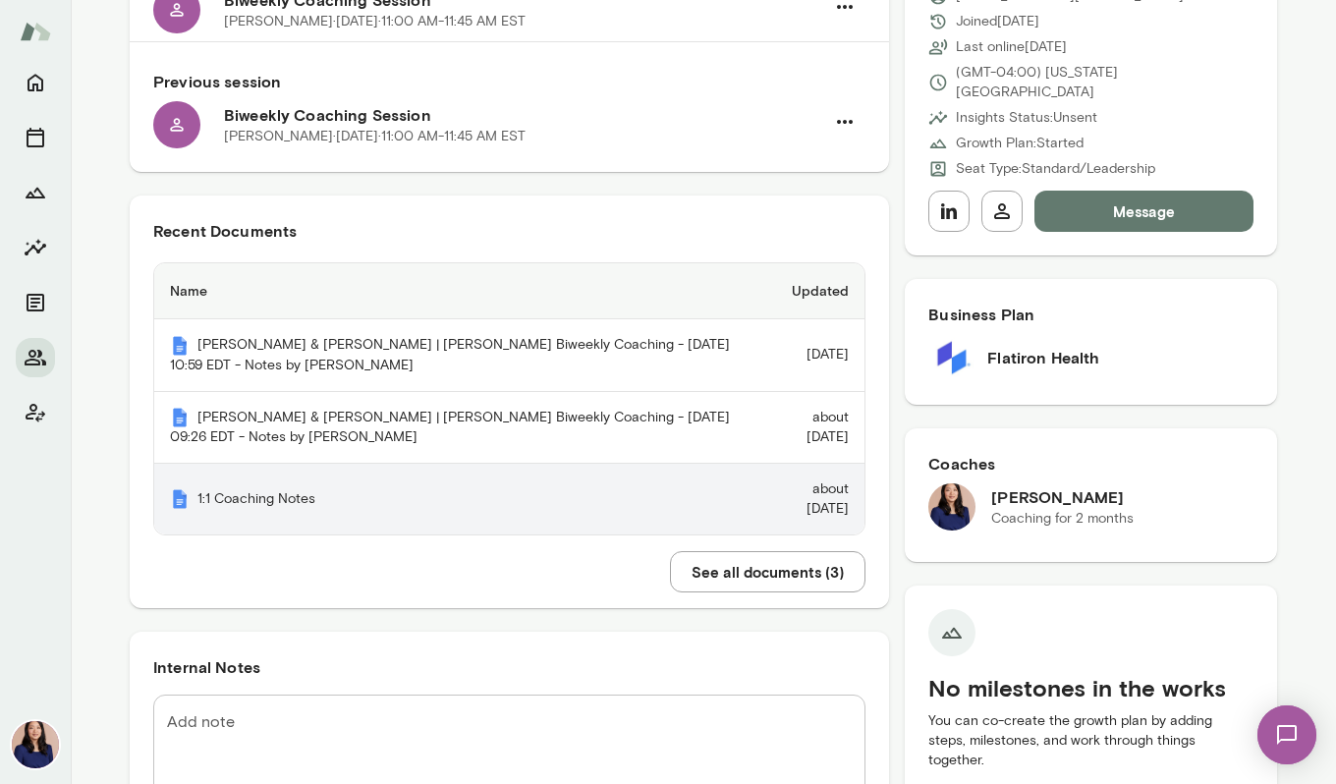
click at [424, 499] on th "1:1 Coaching Notes" at bounding box center [456, 499] width 605 height 71
